Goal: Task Accomplishment & Management: Manage account settings

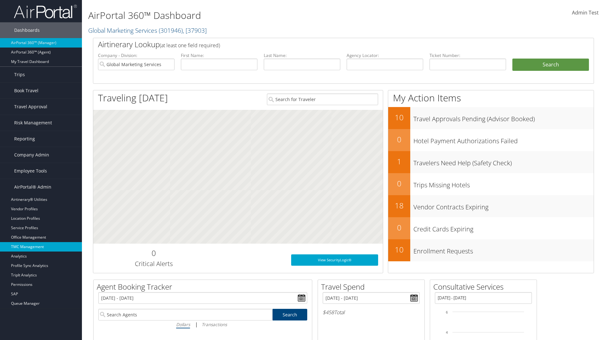
click at [41, 247] on link "TMC Management" at bounding box center [41, 246] width 82 height 9
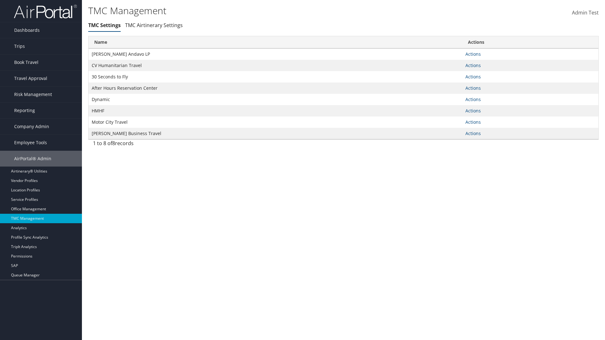
click at [473, 54] on link "Actions" at bounding box center [472, 54] width 15 height 6
click at [0, 0] on link "Update TMC settings" at bounding box center [0, 0] width 0 height 0
select select "183"
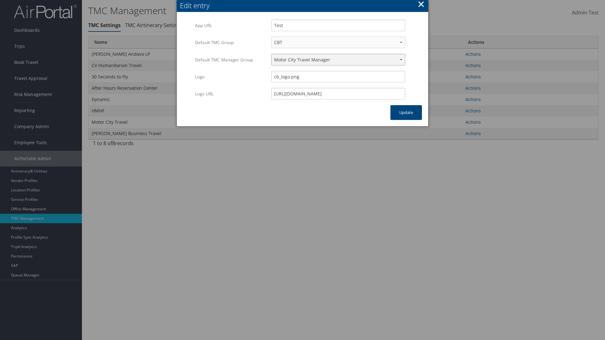
click at [338, 60] on select "Travel Manager HMHF Travel Manager Motor City Travel Manager" at bounding box center [338, 60] width 134 height 12
select select "113"
click at [406, 112] on button "Update" at bounding box center [405, 112] width 31 height 15
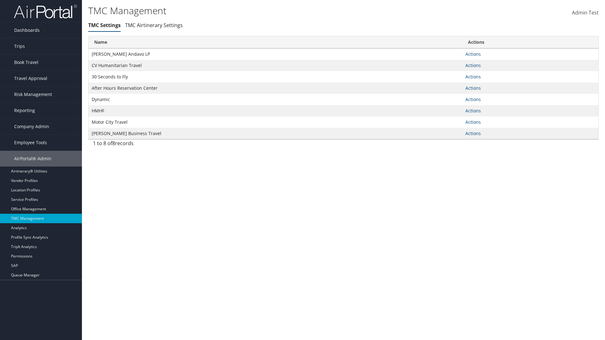
click at [473, 54] on link "Actions" at bounding box center [472, 54] width 15 height 6
click at [0, 0] on link "Update TMC settings" at bounding box center [0, 0] width 0 height 0
select select "183"
select select "113"
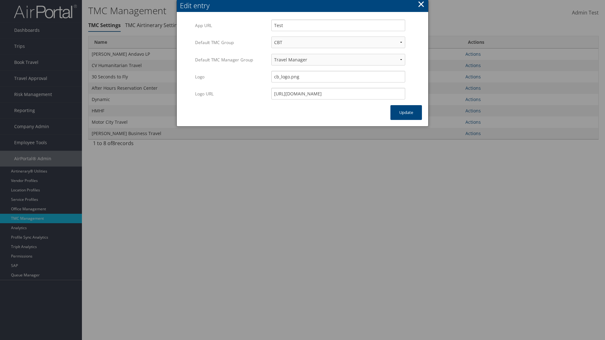
click at [421, 5] on button "×" at bounding box center [420, 4] width 7 height 13
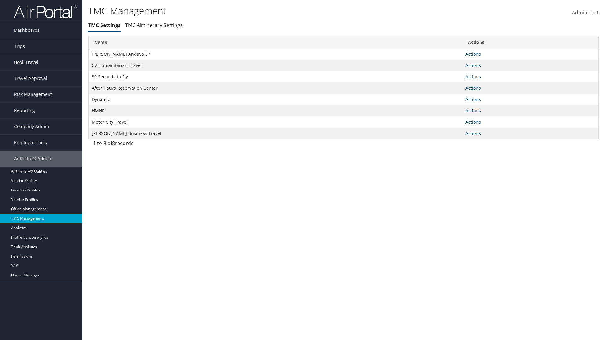
click at [473, 54] on link "Actions" at bounding box center [472, 54] width 15 height 6
click at [0, 0] on link "Update TMC settings" at bounding box center [0, 0] width 0 height 0
select select "183"
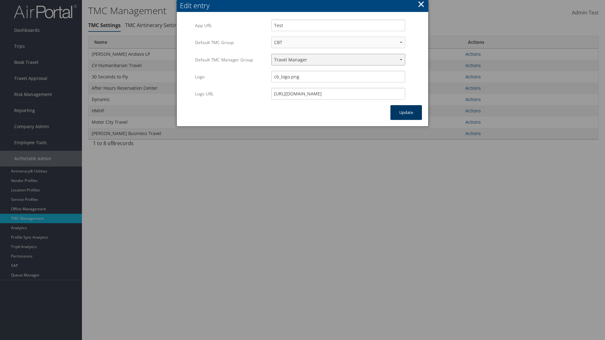
click at [338, 60] on select "Travel Manager HMHF Travel Manager Motor City Travel Manager" at bounding box center [338, 60] width 134 height 12
select select "236"
click at [406, 112] on button "Update" at bounding box center [405, 112] width 31 height 15
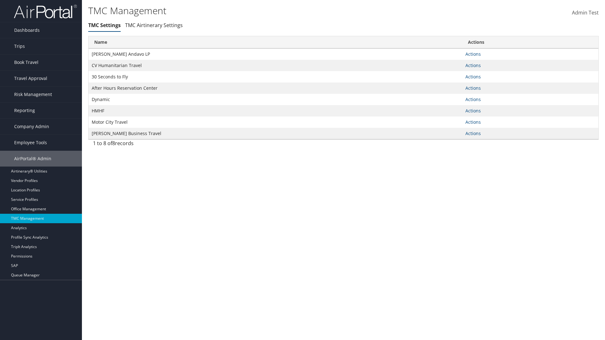
click at [473, 54] on link "Actions" at bounding box center [472, 54] width 15 height 6
click at [0, 0] on link "Update TMC settings" at bounding box center [0, 0] width 0 height 0
select select "183"
select select "236"
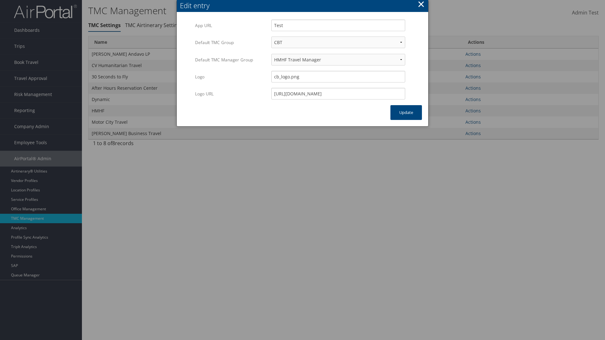
click at [421, 5] on button "×" at bounding box center [420, 4] width 7 height 13
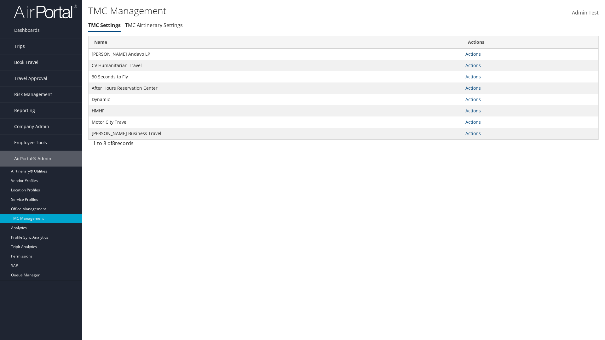
click at [473, 54] on link "Actions" at bounding box center [472, 54] width 15 height 6
click at [452, 63] on link "Update TMC settings" at bounding box center [453, 63] width 52 height 11
select select "183"
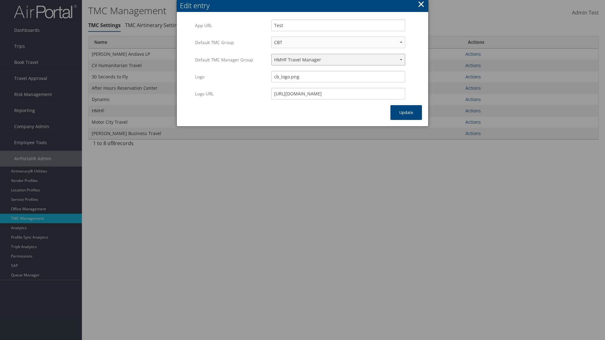
click at [338, 60] on select "Travel Manager HMHF Travel Manager Motor City Travel Manager" at bounding box center [338, 60] width 134 height 12
select select "240"
click at [406, 112] on button "Update" at bounding box center [405, 112] width 31 height 15
